Goal: Task Accomplishment & Management: Use online tool/utility

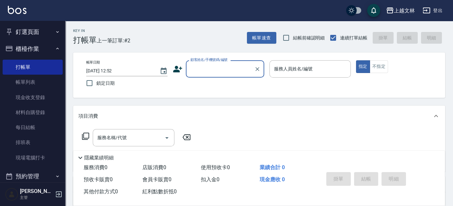
scroll to position [17, 0]
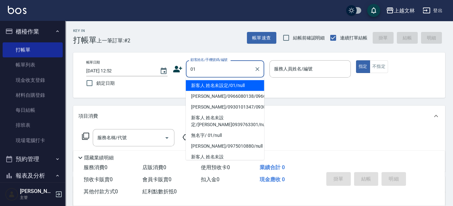
type input "新客人 姓名未設定/01/null"
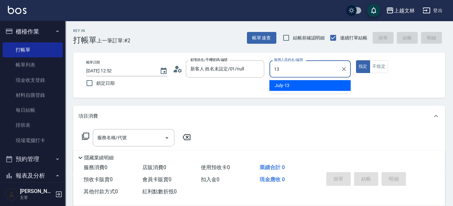
type input "July-13"
type button "true"
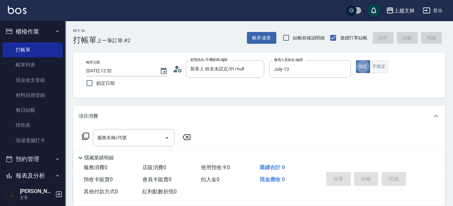
click at [382, 69] on button "不指定" at bounding box center [379, 66] width 18 height 13
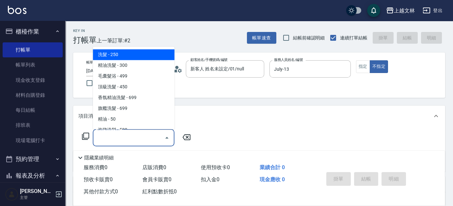
click at [129, 139] on input "服務名稱/代號" at bounding box center [129, 137] width 66 height 11
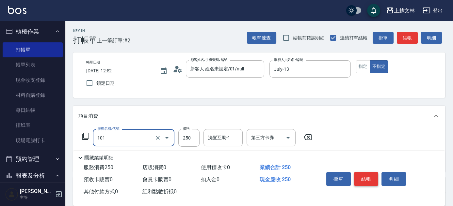
type input "洗髮(101)"
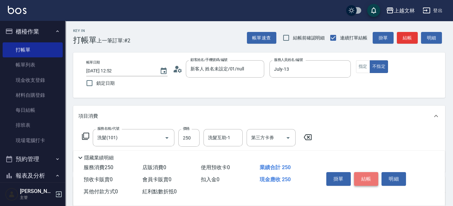
click at [375, 175] on button "結帳" at bounding box center [366, 179] width 24 height 14
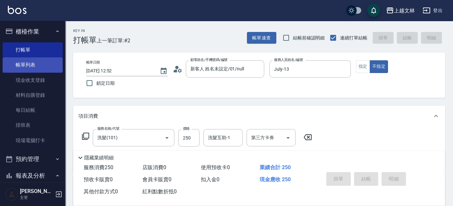
type input "[DATE] 13:42"
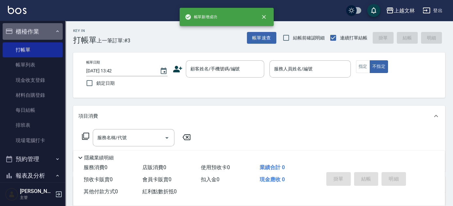
click at [53, 29] on button "櫃檯作業" at bounding box center [33, 31] width 60 height 17
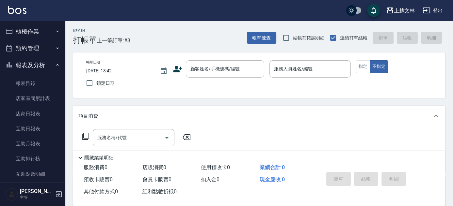
scroll to position [159, 0]
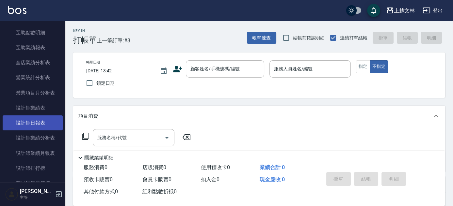
click at [42, 123] on link "設計師日報表" at bounding box center [33, 123] width 60 height 15
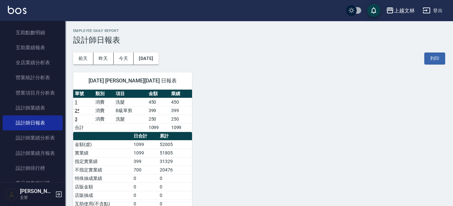
click at [65, 36] on div "上越文林 [DATE] 設計師日報表 列印時間： [DATE][PHONE_NUMBER]:42 Employee Daily Report 設計師日報表 […" at bounding box center [259, 156] width 388 height 271
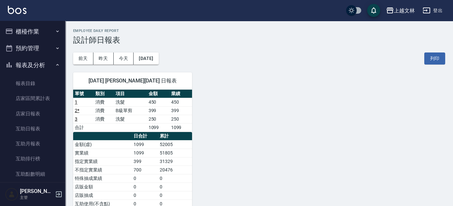
click at [33, 65] on button "報表及分析" at bounding box center [33, 65] width 60 height 17
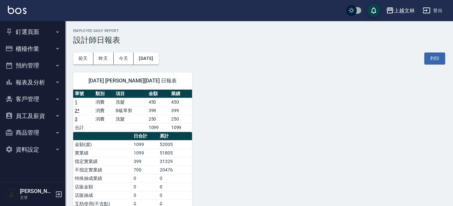
scroll to position [0, 0]
click at [29, 43] on button "櫃檯作業" at bounding box center [33, 48] width 60 height 17
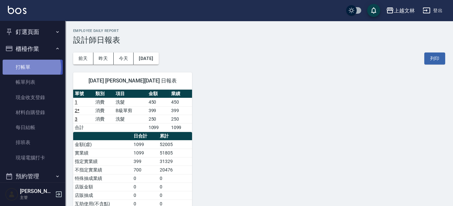
click at [28, 68] on link "打帳單" at bounding box center [33, 67] width 60 height 15
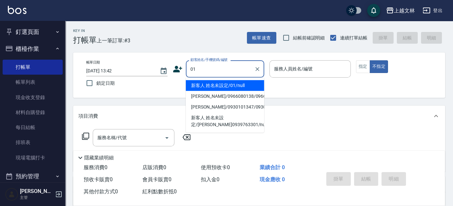
type input "01"
type input "1"
type input "新客人 姓名未設定/01/null"
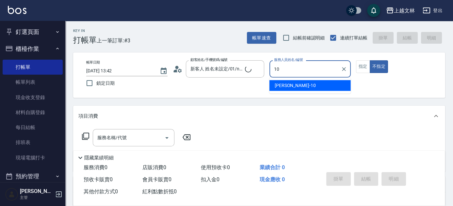
type input "[PERSON_NAME]-10"
type button "false"
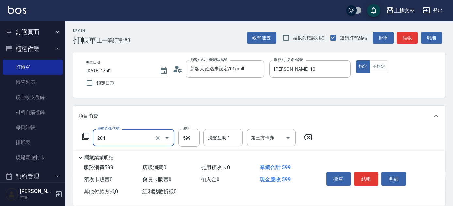
type input "A級洗+剪(204)"
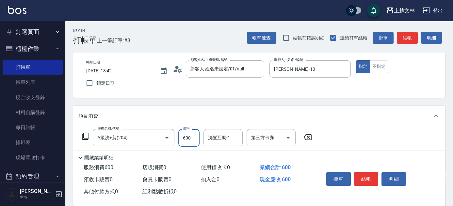
type input "600"
type input "精油(107)"
click at [364, 174] on button "結帳" at bounding box center [366, 179] width 24 height 14
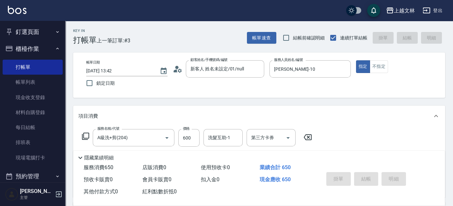
type input "[DATE] 13:56"
